Goal: Task Accomplishment & Management: Use online tool/utility

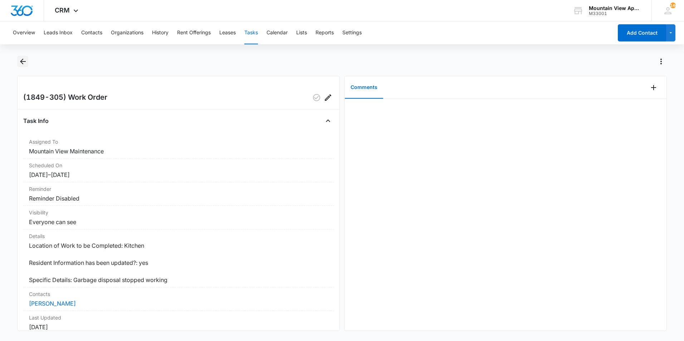
click at [21, 61] on icon "Back" at bounding box center [23, 62] width 6 height 6
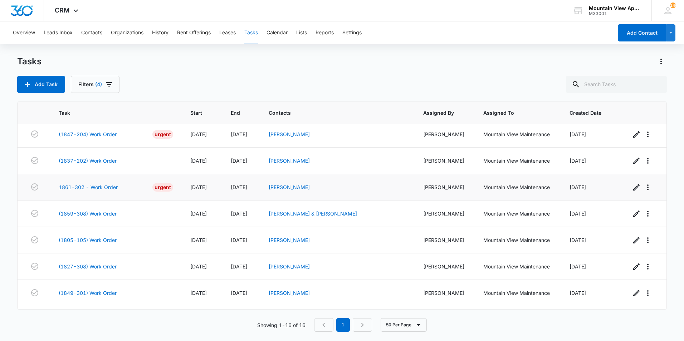
scroll to position [238, 0]
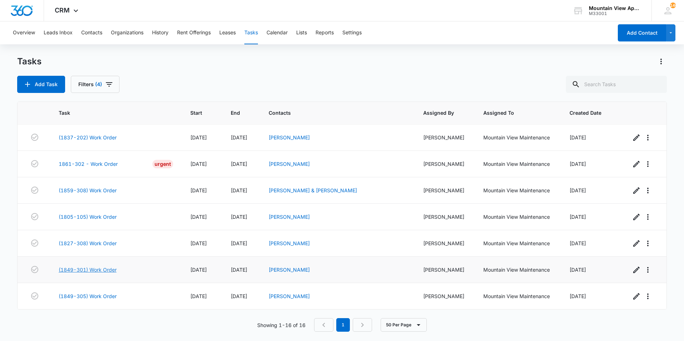
click at [96, 270] on link "(1849-301) Work Order" at bounding box center [88, 270] width 58 height 8
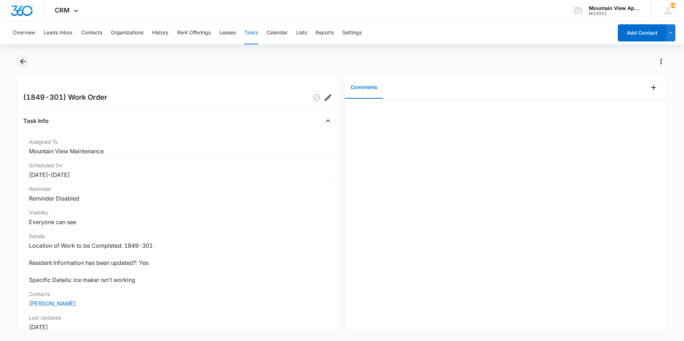
click at [23, 59] on icon "Back" at bounding box center [23, 62] width 6 height 6
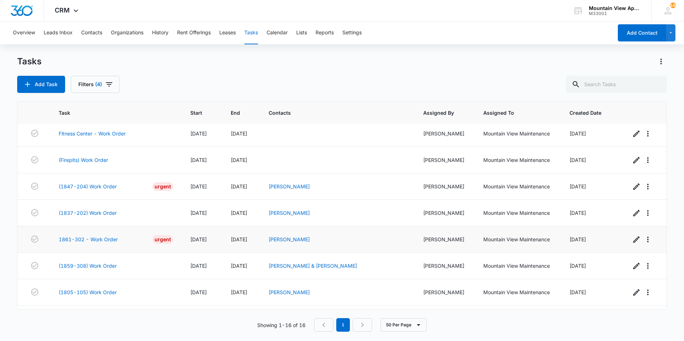
scroll to position [238, 0]
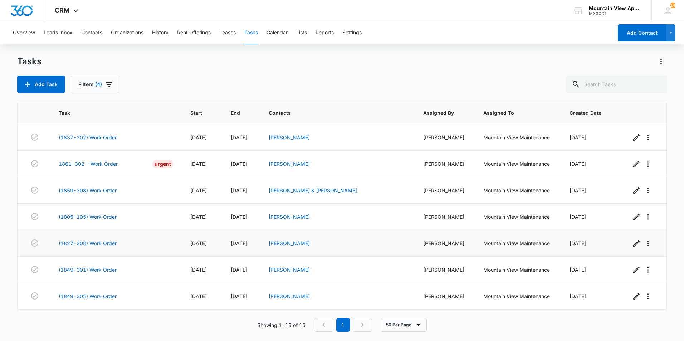
click at [94, 237] on td "(1827-308) Work Order" at bounding box center [116, 244] width 132 height 26
click at [91, 242] on link "(1827-308) Work Order" at bounding box center [88, 244] width 58 height 8
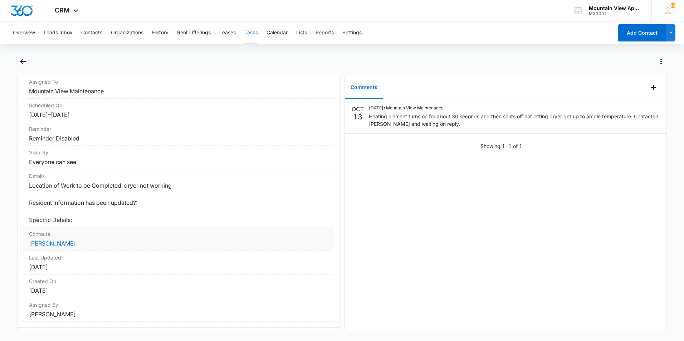
scroll to position [72, 0]
